Goal: Task Accomplishment & Management: Manage account settings

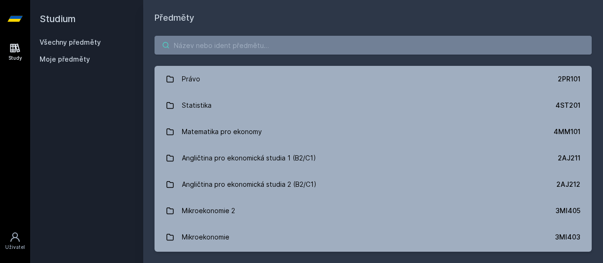
click at [203, 46] on input "search" at bounding box center [373, 45] width 437 height 19
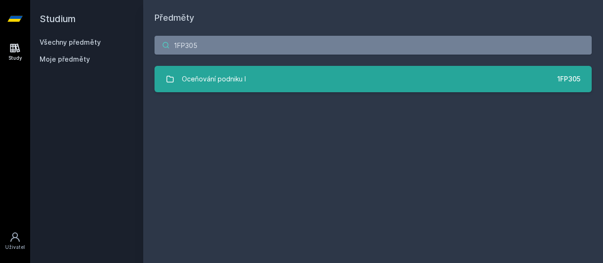
type input "1FP305"
click at [240, 81] on div "Oceňování podniku I" at bounding box center [214, 79] width 64 height 19
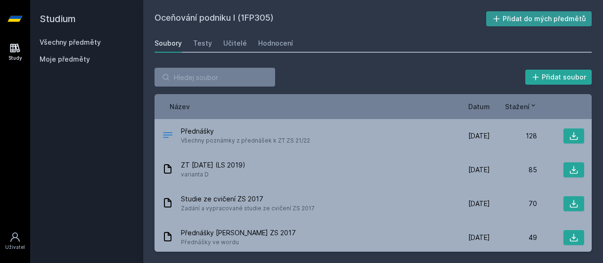
click at [534, 20] on button "Přidat do mých předmětů" at bounding box center [539, 18] width 106 height 15
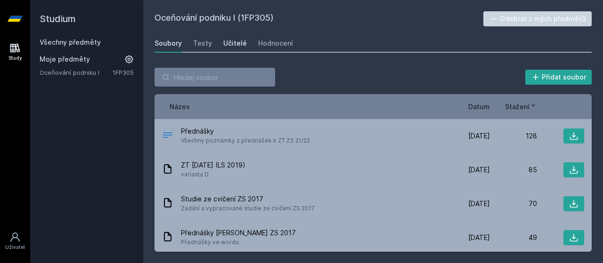
click at [234, 49] on link "Učitelé" at bounding box center [235, 43] width 24 height 19
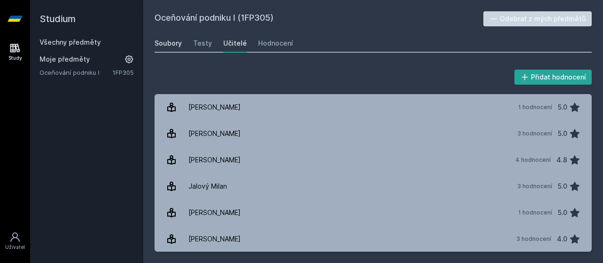
click at [175, 42] on div "Soubory" at bounding box center [168, 43] width 27 height 9
